Goal: Obtain resource: Download file/media

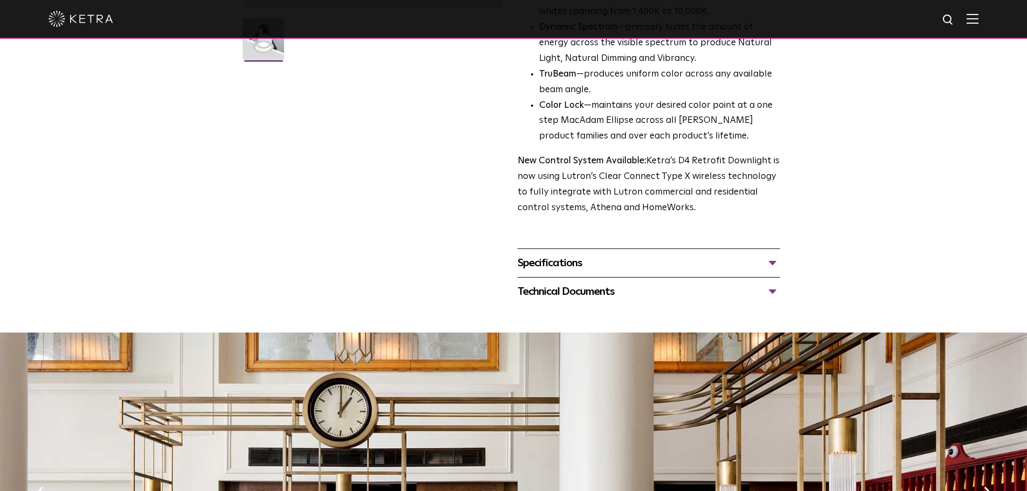
scroll to position [431, 0]
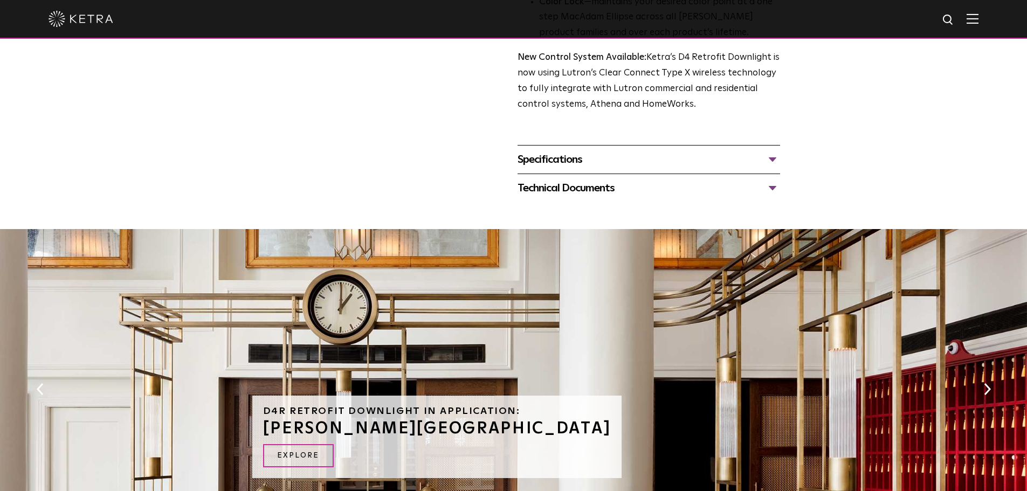
click at [598, 194] on div "Technical Documents" at bounding box center [649, 188] width 263 height 17
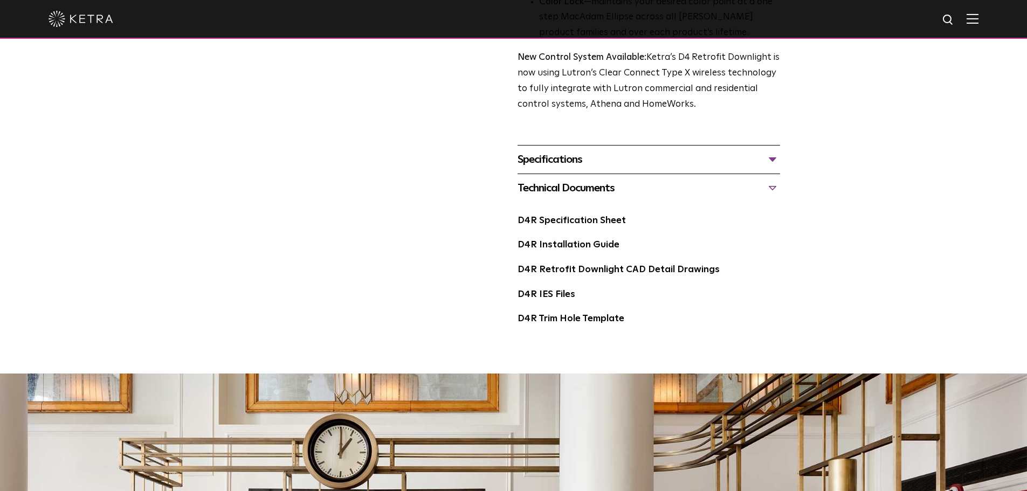
click at [592, 167] on div "Specifications" at bounding box center [649, 159] width 263 height 17
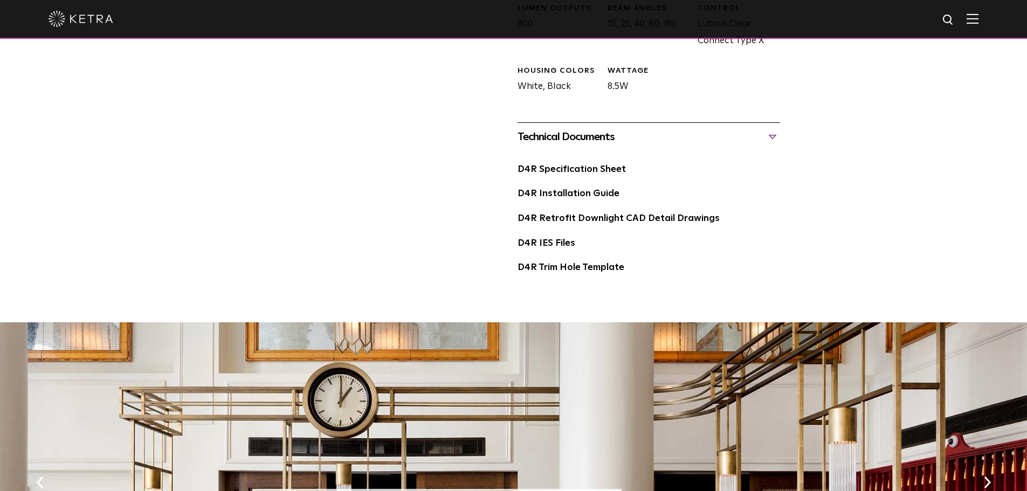
scroll to position [647, 0]
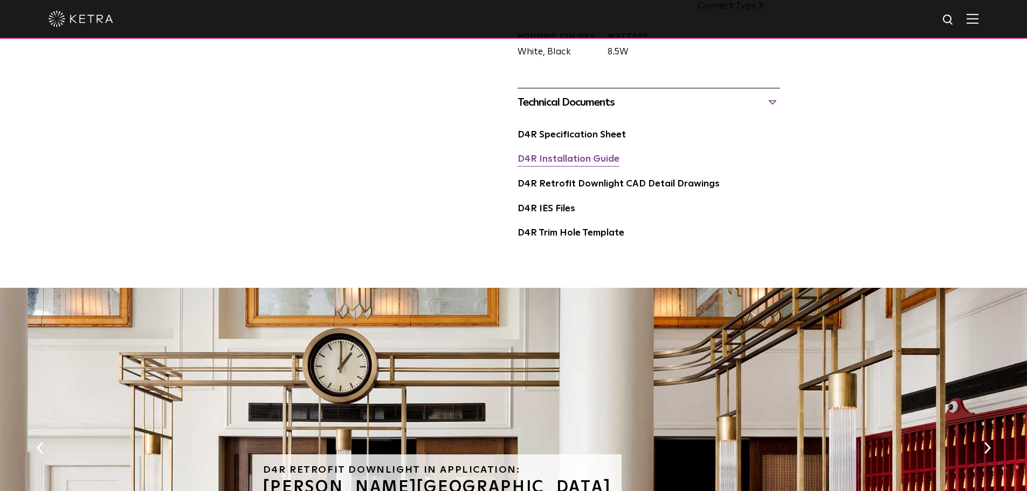
click at [572, 161] on link "D4R Installation Guide" at bounding box center [569, 159] width 102 height 9
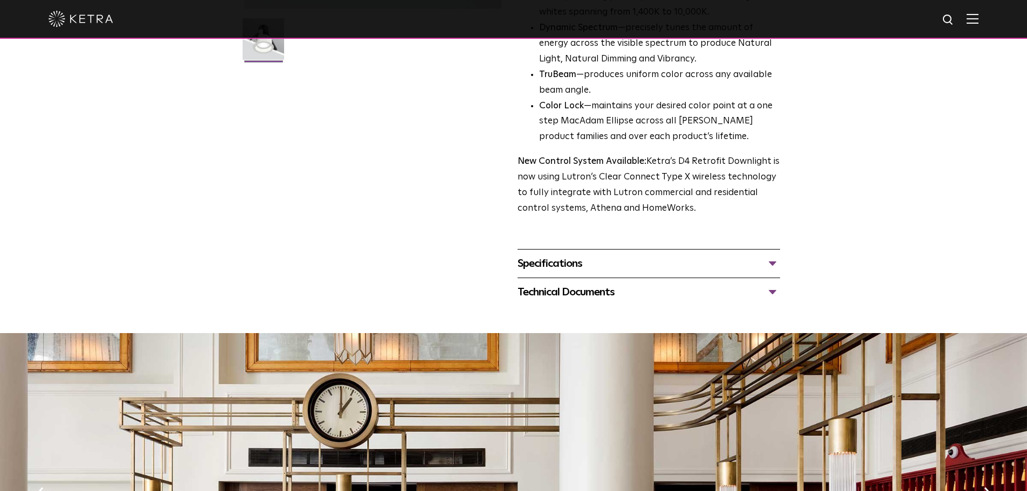
scroll to position [324, 0]
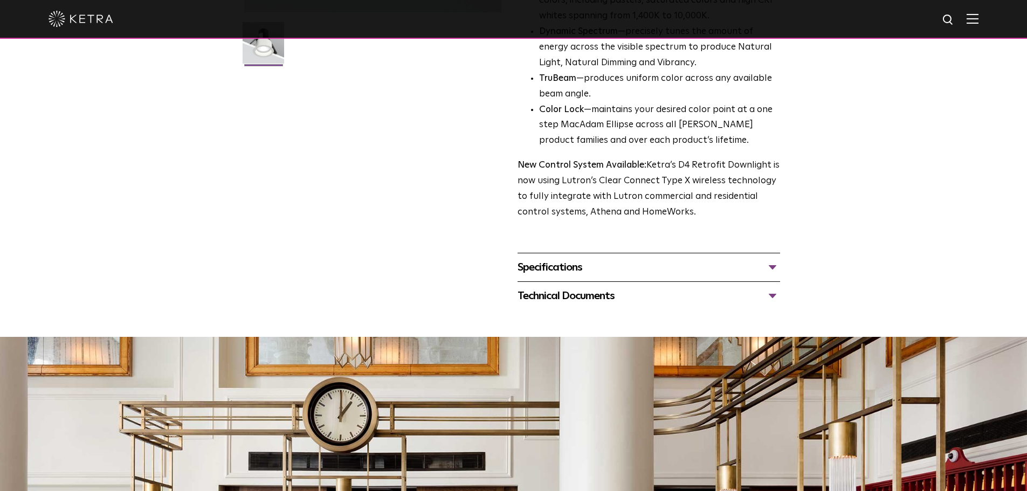
click at [760, 268] on div "Specifications" at bounding box center [649, 267] width 263 height 17
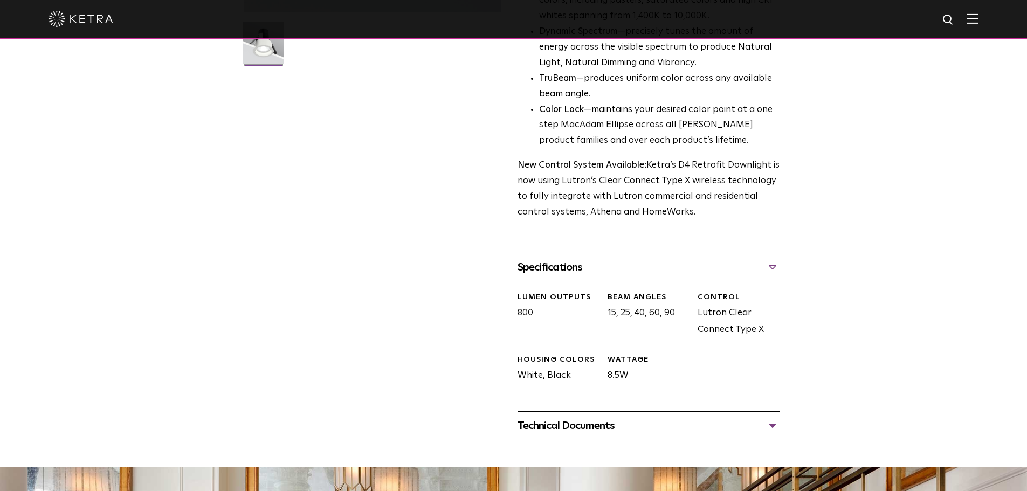
click at [768, 425] on div "Technical Documents" at bounding box center [649, 425] width 263 height 17
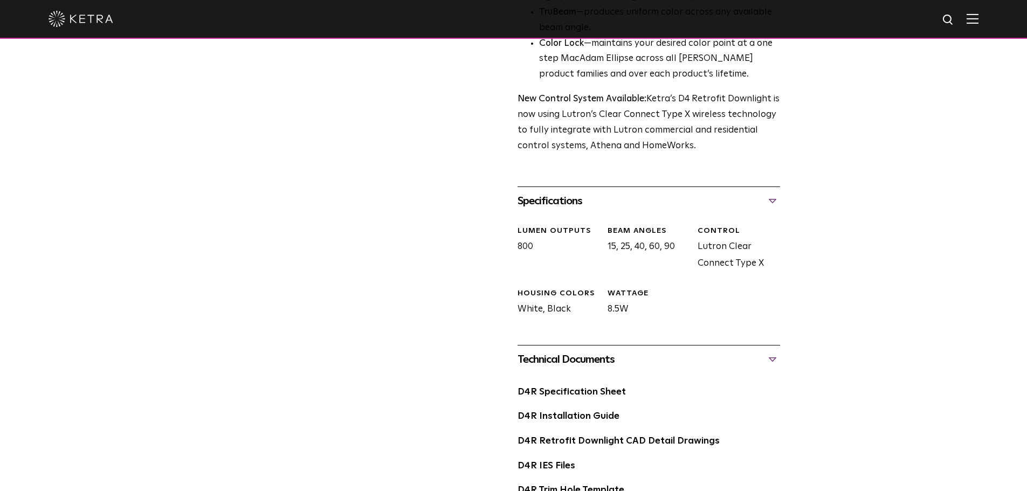
scroll to position [539, 0]
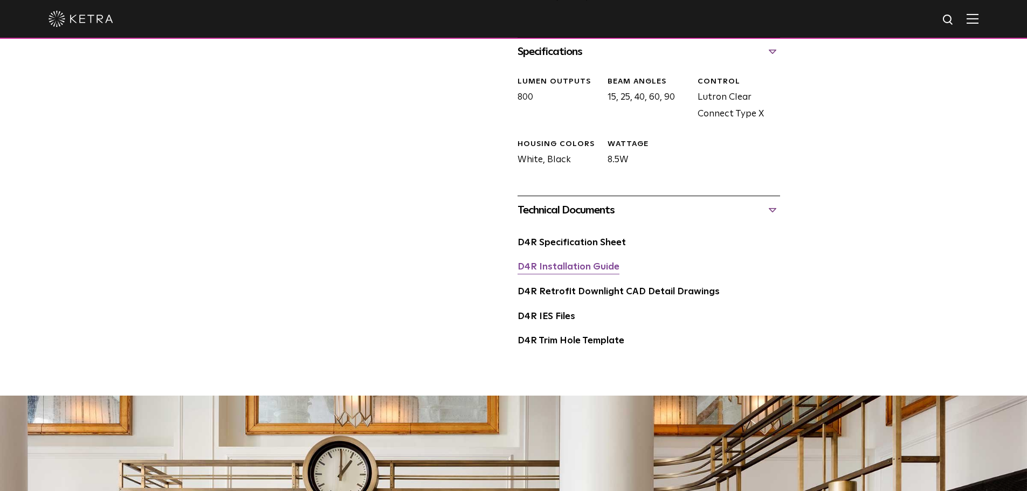
click at [574, 270] on link "D4R Installation Guide" at bounding box center [569, 267] width 102 height 9
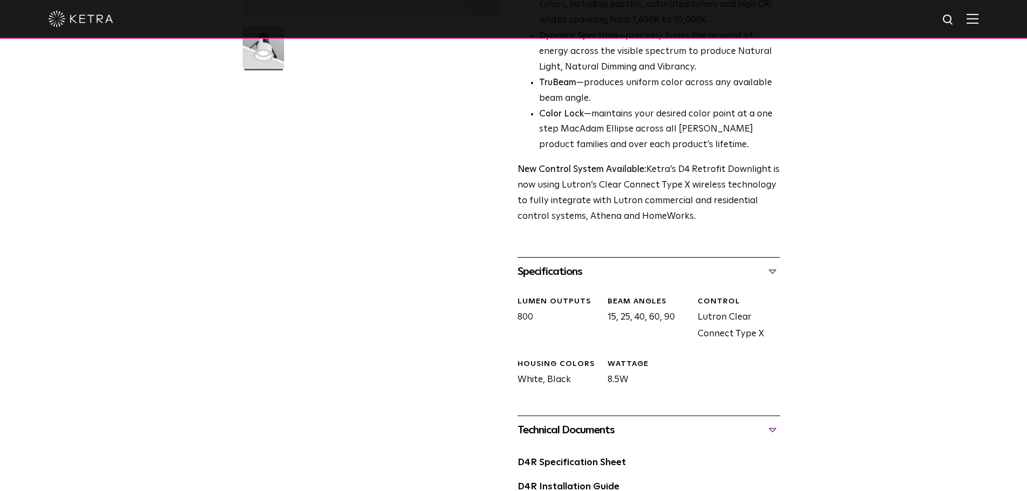
scroll to position [162, 0]
